Goal: Transaction & Acquisition: Obtain resource

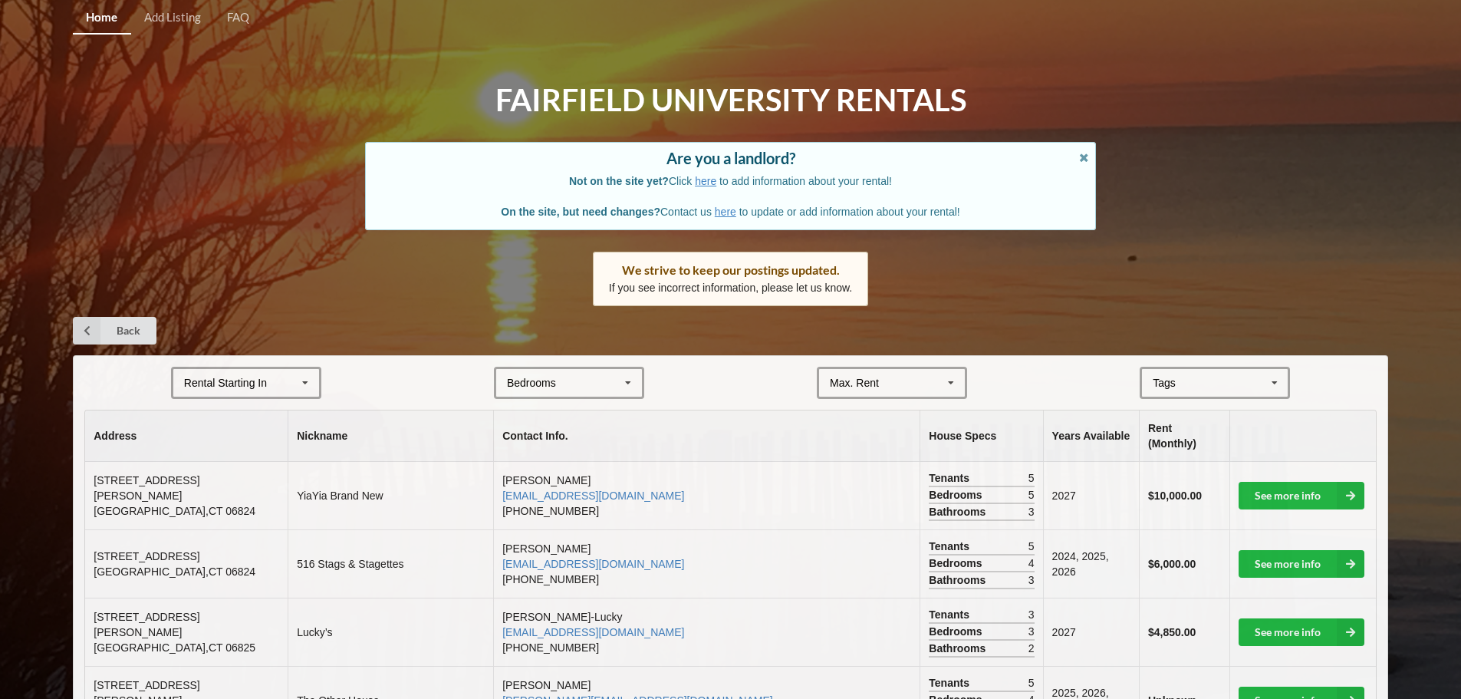
click at [521, 371] on div "Bedrooms 1 2 3 4 5 6 7 8" at bounding box center [569, 383] width 150 height 32
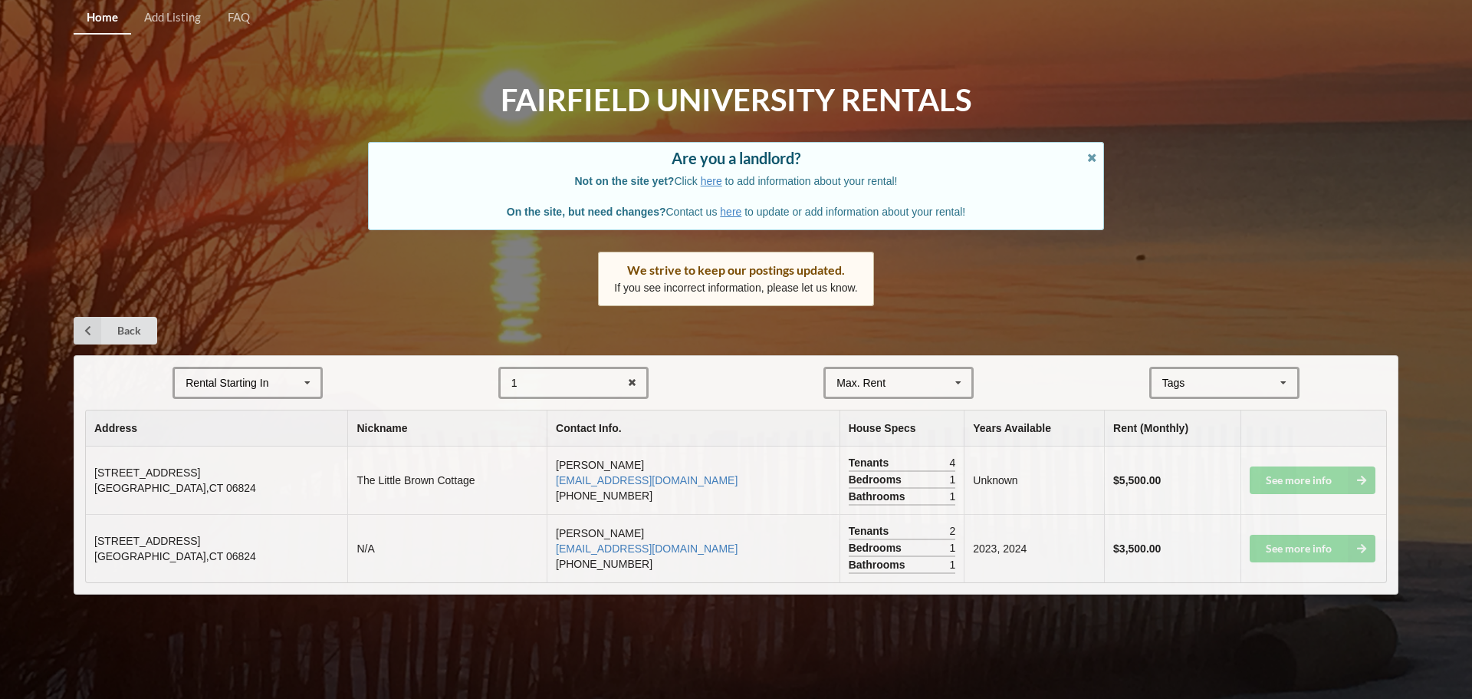
click at [409, 379] on form "Rental Starting In [DATE] 2026 2027 2028 1 1 2 3 4 5 6 7 8 Max. Rent $4,000 $5,…" at bounding box center [736, 383] width 1302 height 32
click at [633, 382] on icon at bounding box center [632, 383] width 24 height 28
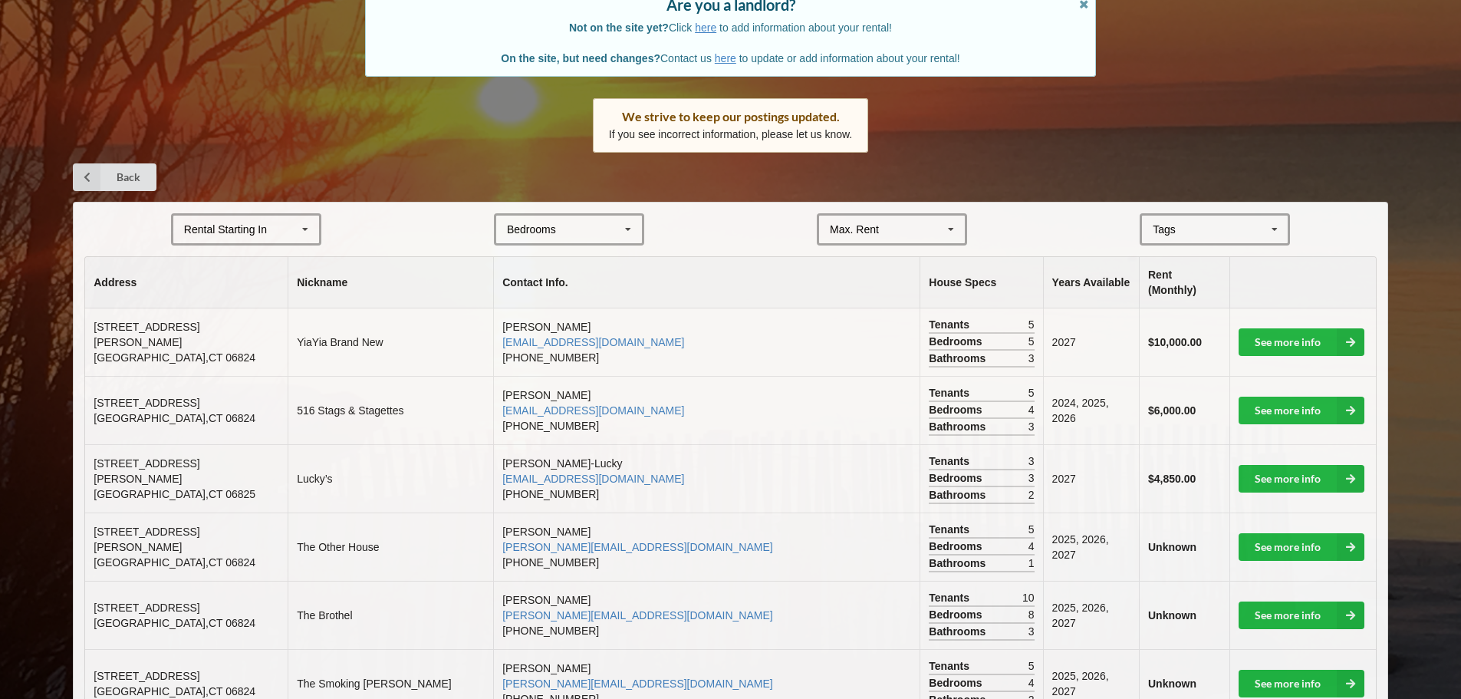
scroll to position [230, 0]
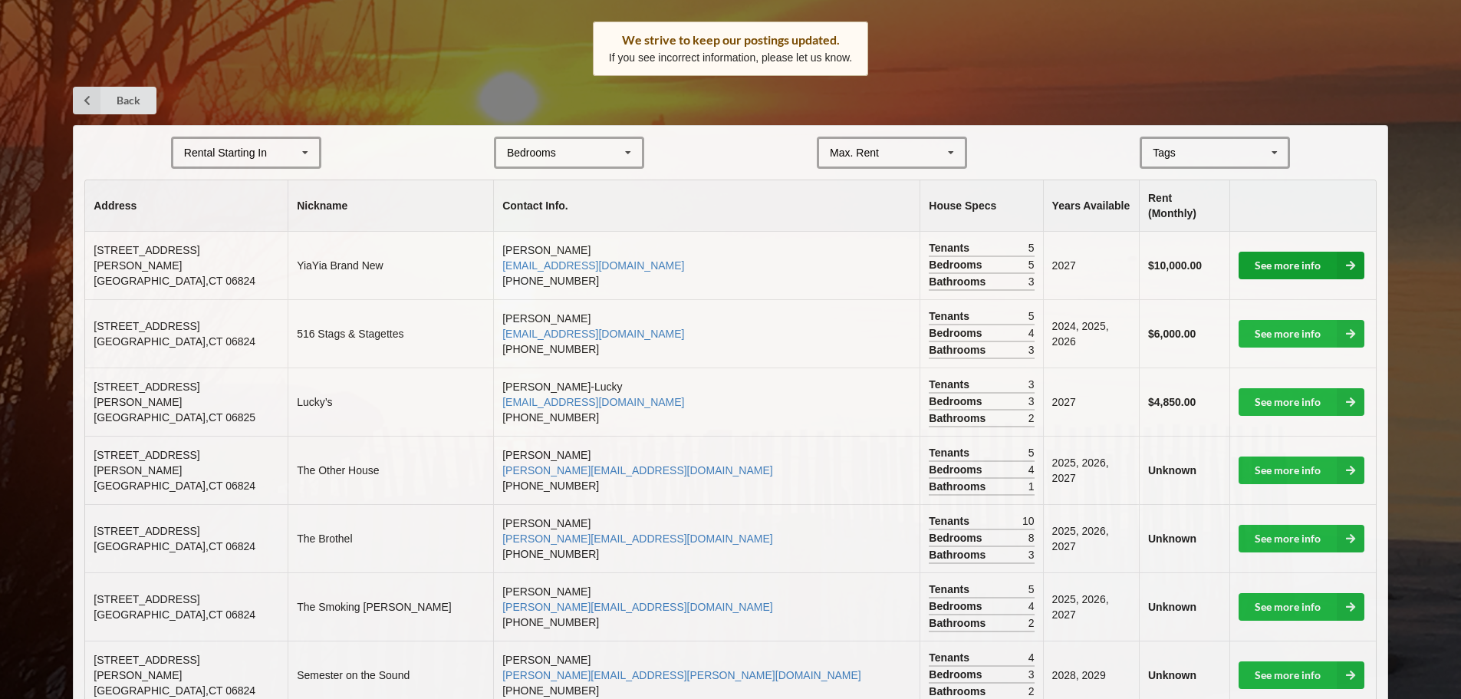
click at [1268, 252] on link "See more info" at bounding box center [1302, 266] width 126 height 28
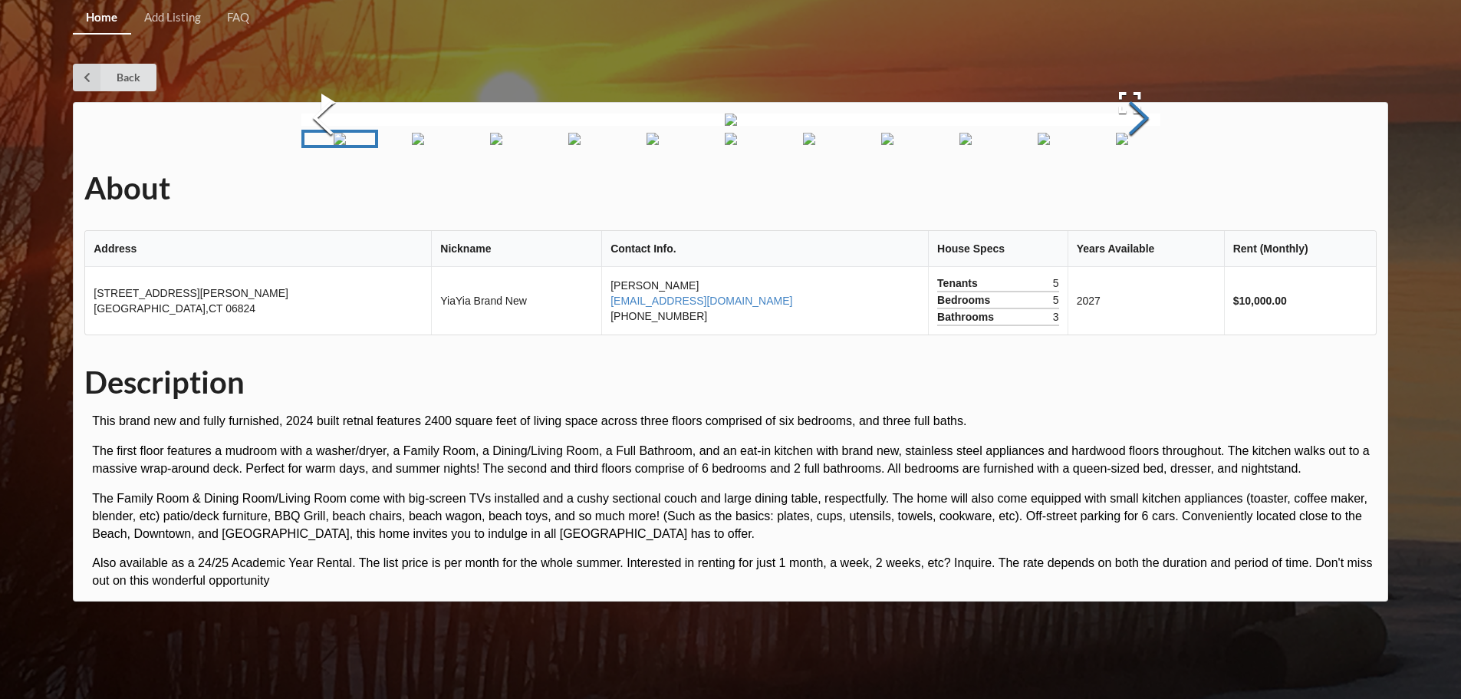
click at [1130, 189] on button "Next Slide" at bounding box center [1138, 120] width 43 height 139
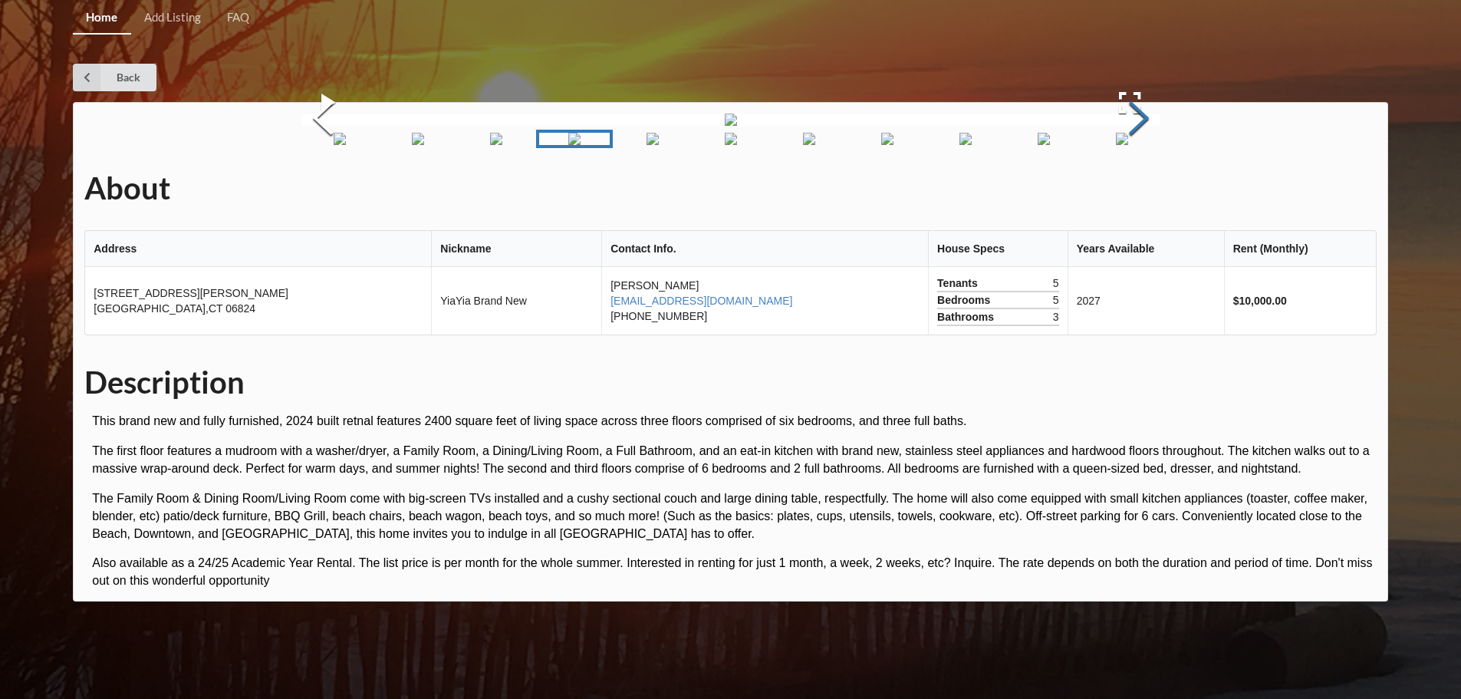
click at [1130, 189] on button "Next Slide" at bounding box center [1138, 120] width 43 height 139
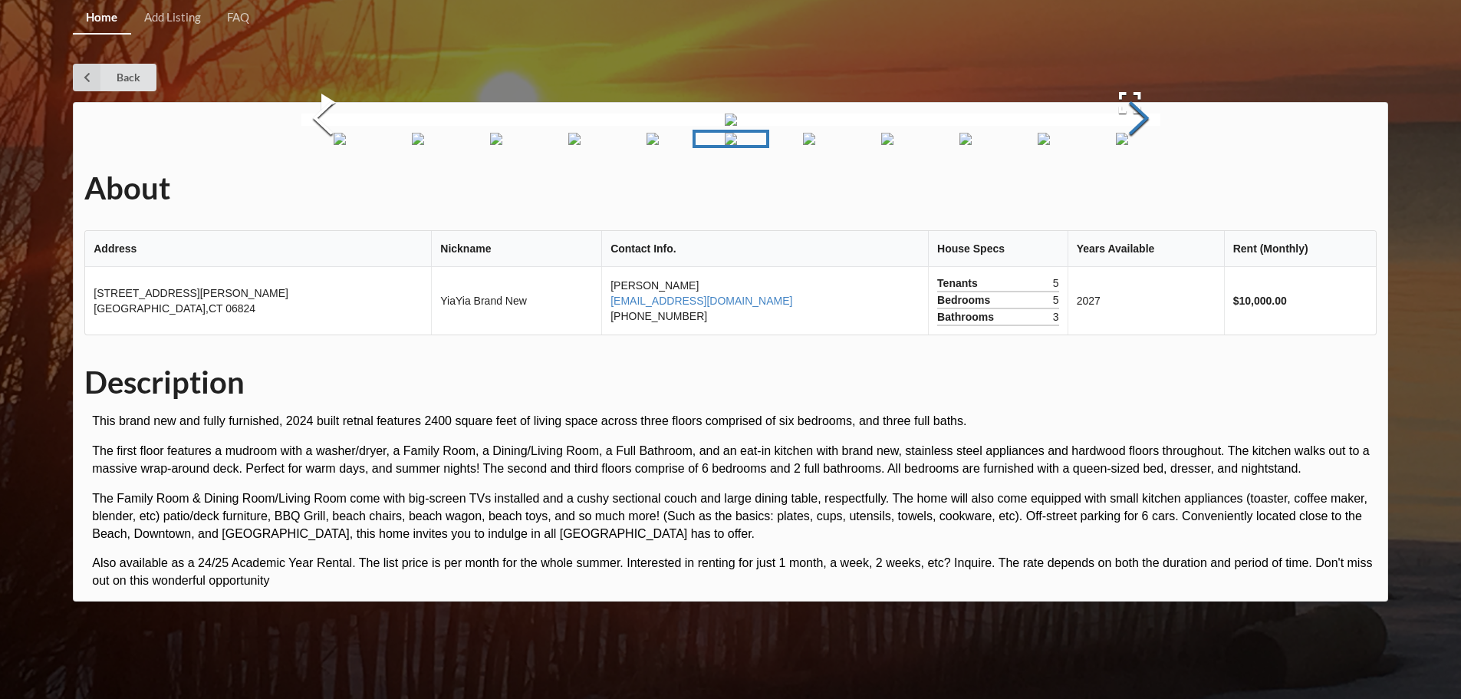
click at [1130, 189] on button "Next Slide" at bounding box center [1138, 120] width 43 height 139
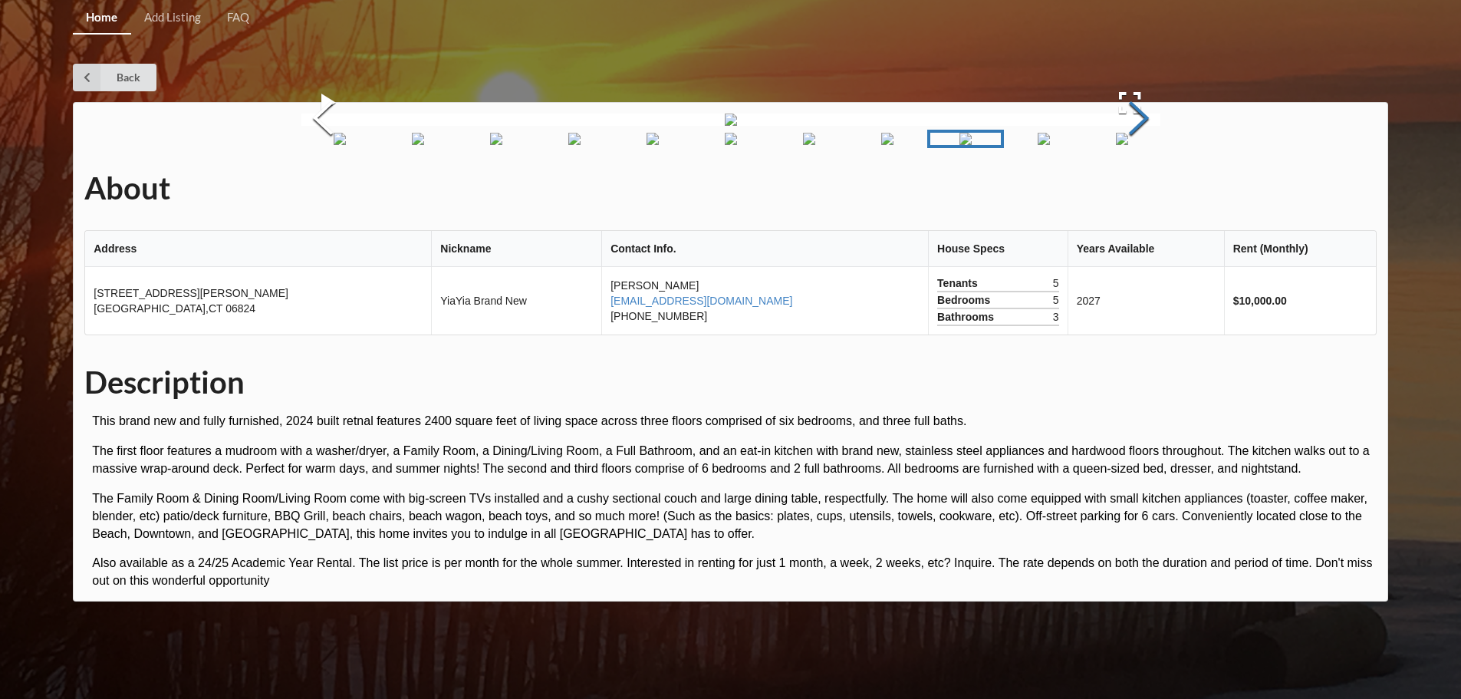
click at [1130, 189] on button "Next Slide" at bounding box center [1138, 120] width 43 height 139
click at [332, 78] on div "Back" at bounding box center [730, 78] width 1315 height 28
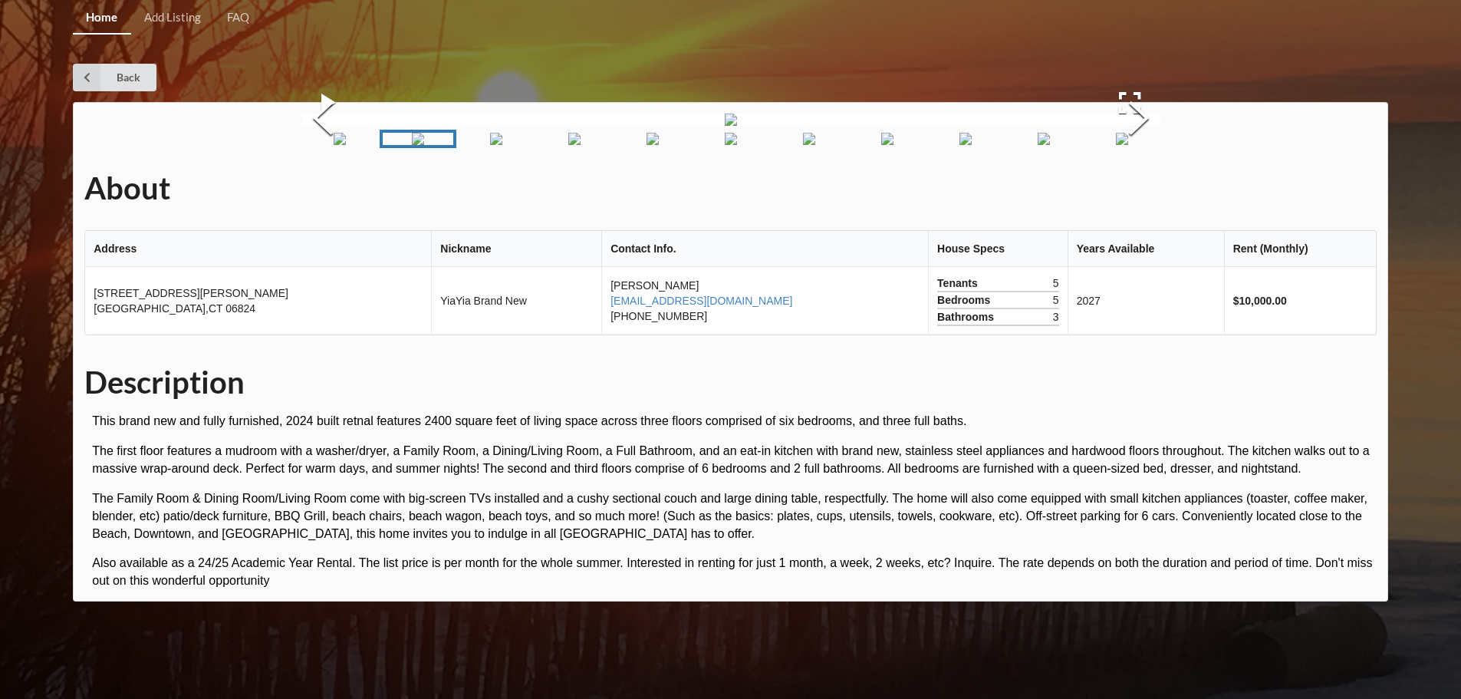
click at [84, 19] on link "Home" at bounding box center [102, 18] width 58 height 33
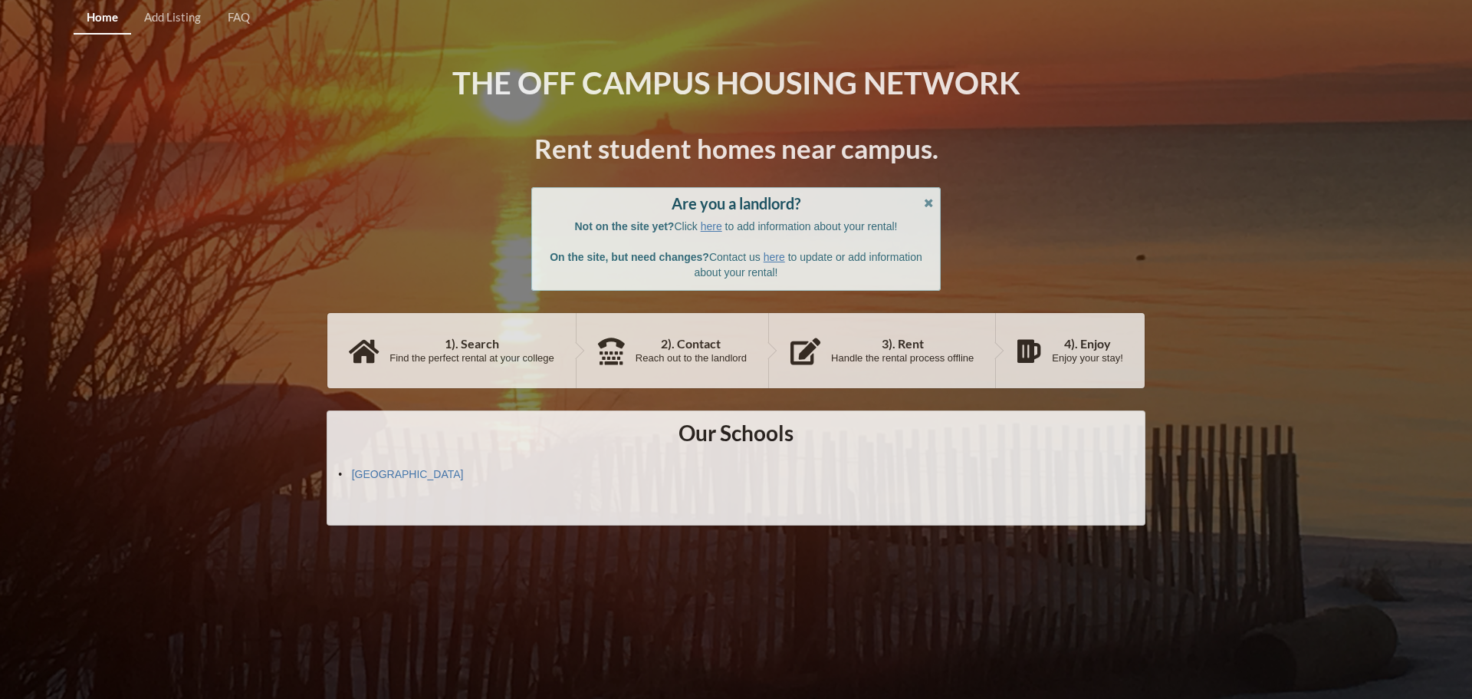
click at [97, 24] on link "Home" at bounding box center [103, 18] width 58 height 33
click at [413, 471] on link "[GEOGRAPHIC_DATA]" at bounding box center [408, 474] width 112 height 12
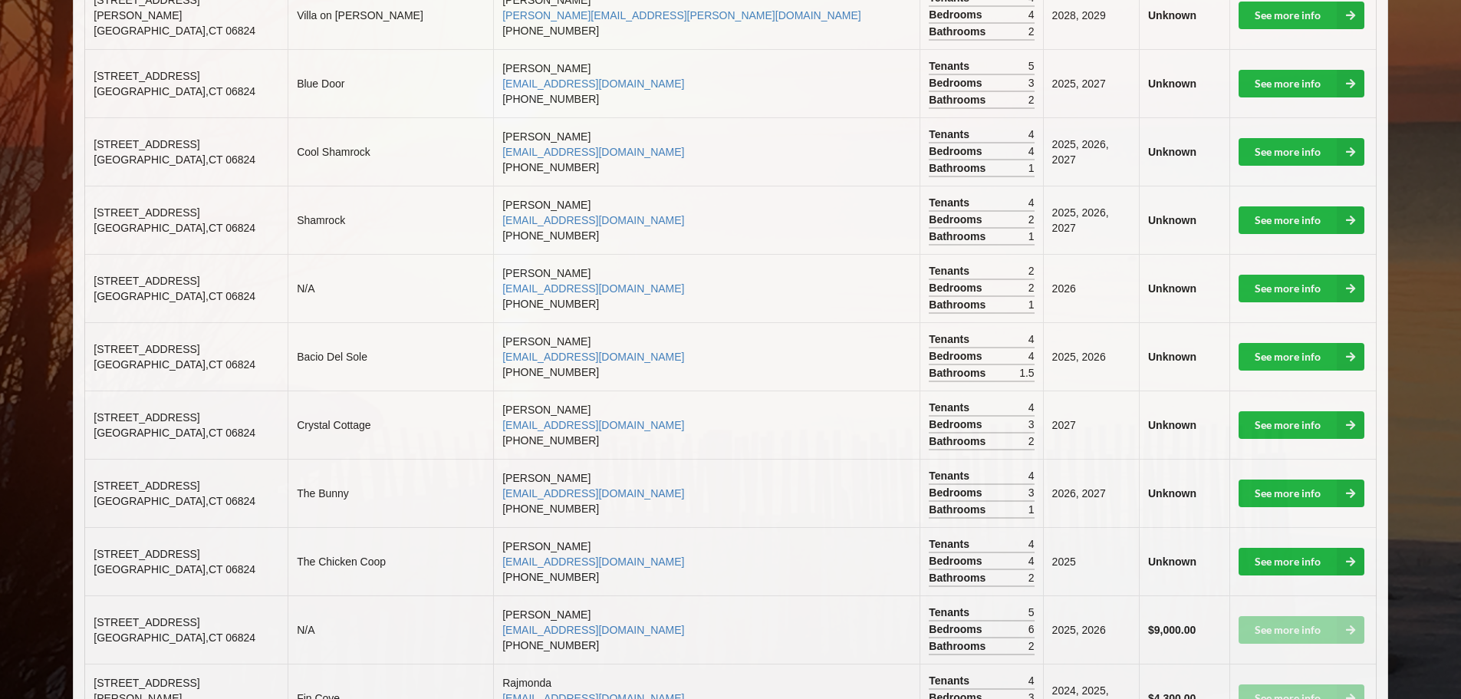
scroll to position [1074, 0]
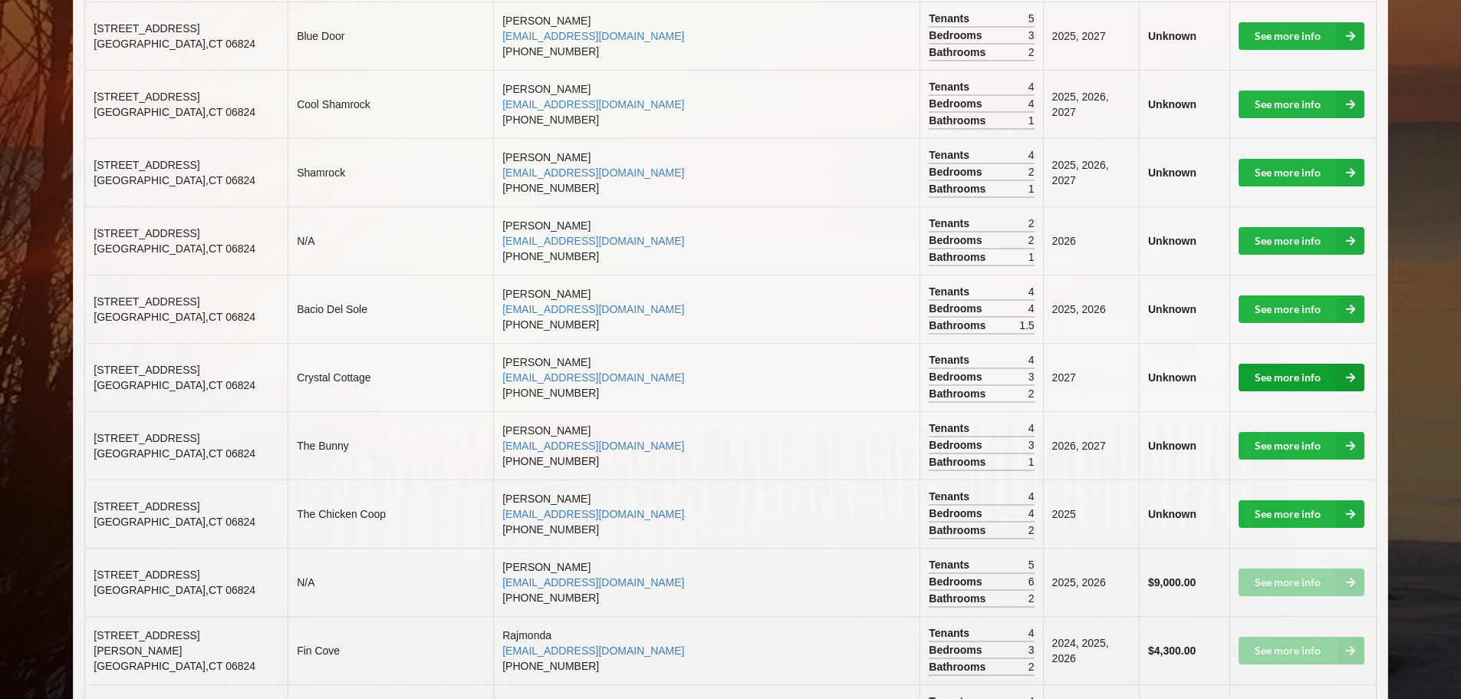
click at [1278, 365] on link "See more info" at bounding box center [1302, 377] width 126 height 28
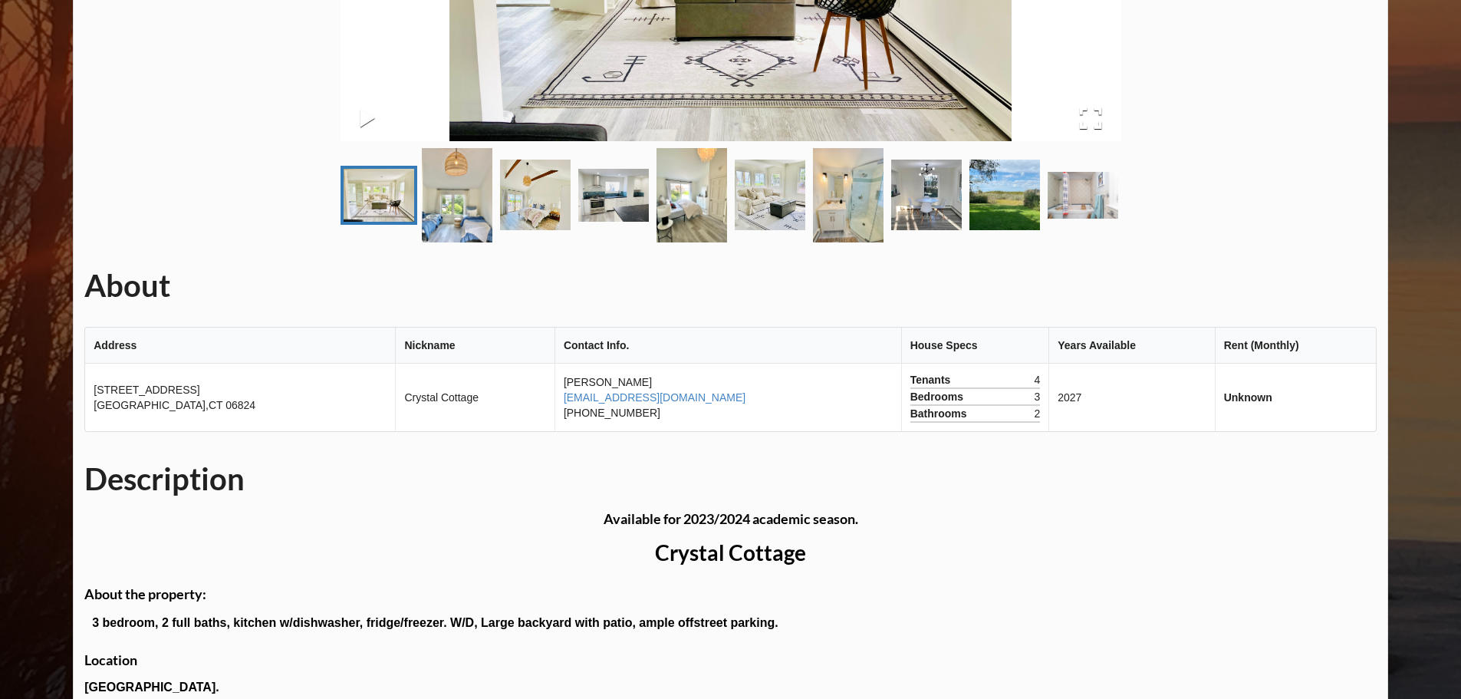
scroll to position [373, 0]
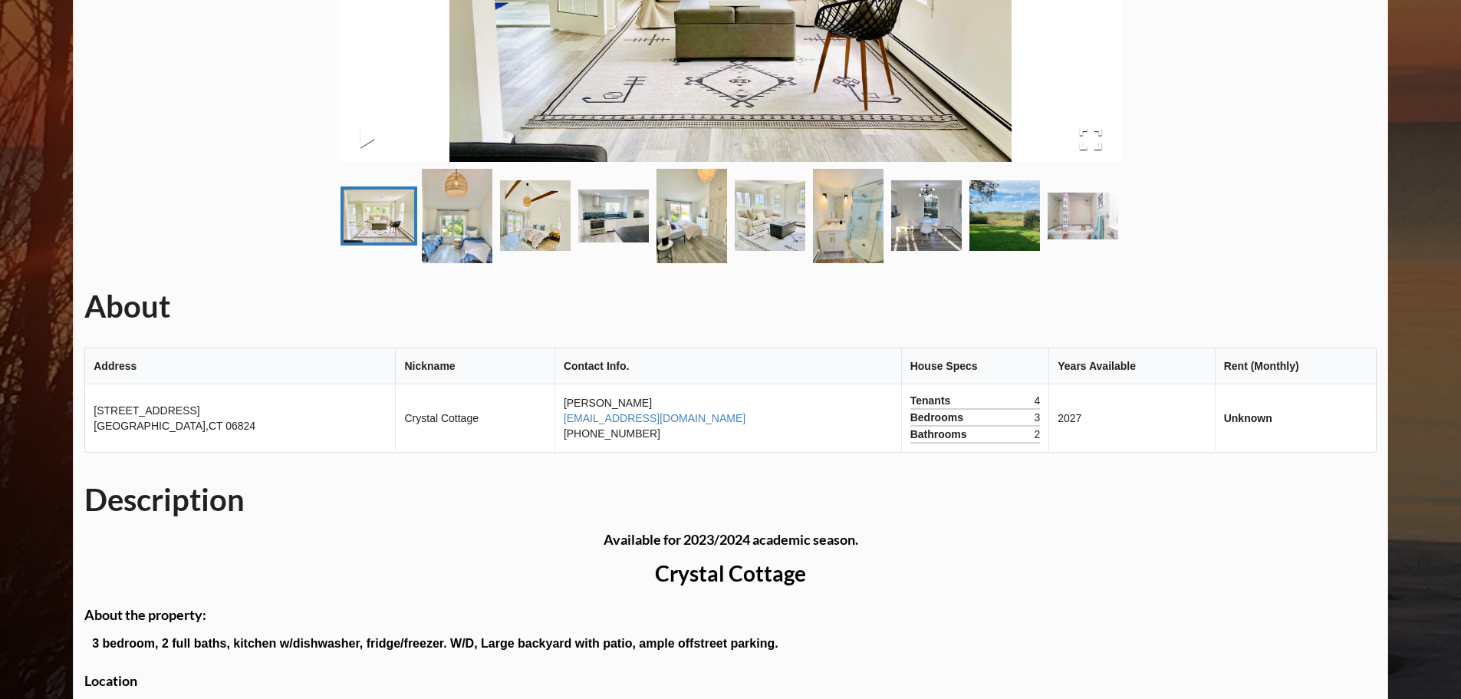
click at [1008, 230] on img "Go to Slide 9" at bounding box center [1004, 215] width 71 height 71
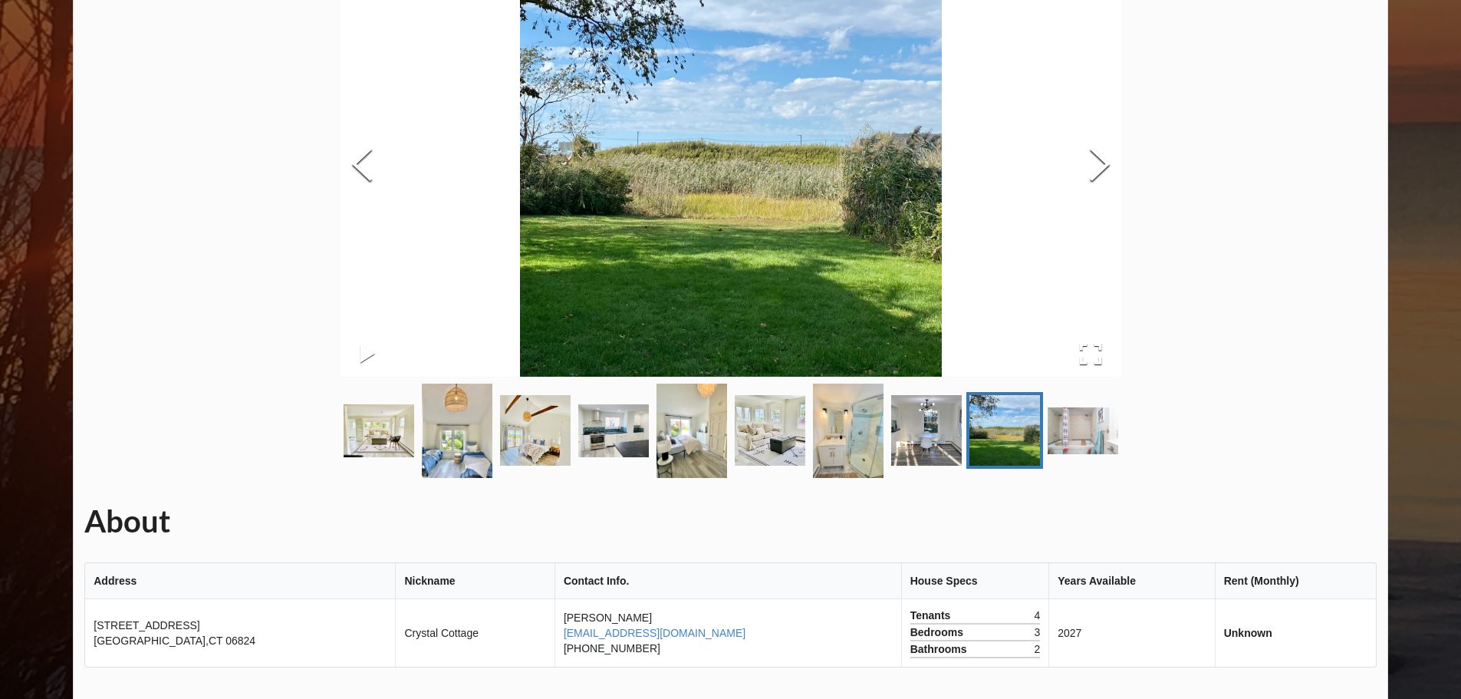
scroll to position [143, 0]
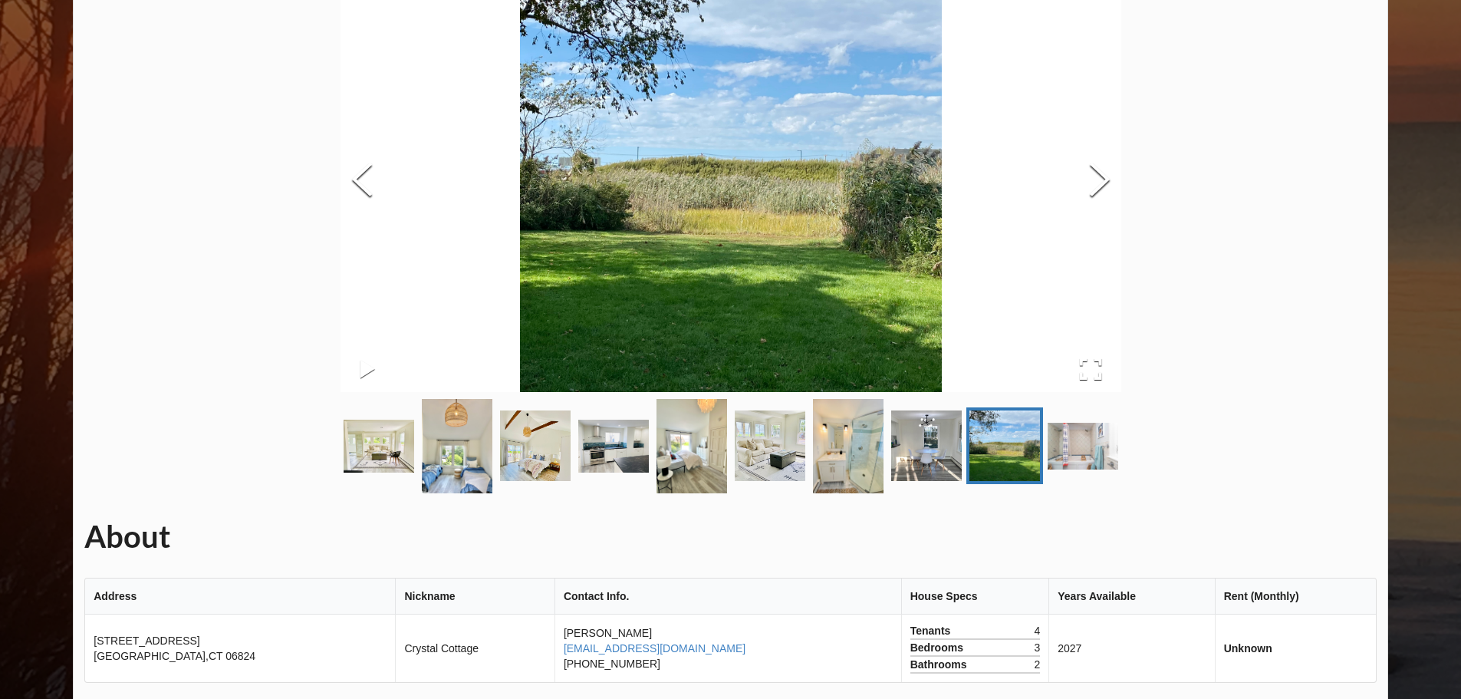
click at [1075, 439] on img "Go to Slide 10" at bounding box center [1083, 446] width 71 height 47
